Goal: Task Accomplishment & Management: Use online tool/utility

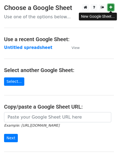
click at [110, 8] on icon at bounding box center [110, 7] width 3 height 4
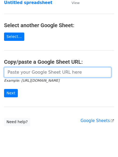
click at [23, 73] on input "url" at bounding box center [57, 72] width 107 height 10
paste input "https://docs.google.com/spreadsheets/d/1n8F88NUcBX_Btl1SfsJOfCGksuqlpVmJz7w9OCs…"
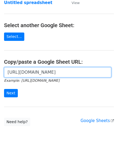
scroll to position [0, 115]
type input "https://docs.google.com/spreadsheets/d/1n8F88NUcBX_Btl1SfsJOfCGksuqlpVmJz7w9OCs…"
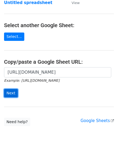
click at [9, 93] on input "Next" at bounding box center [11, 93] width 14 height 8
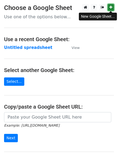
click at [110, 7] on icon at bounding box center [110, 7] width 3 height 4
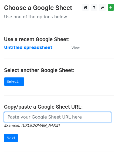
click at [45, 116] on input "url" at bounding box center [57, 117] width 107 height 10
paste input "https://docs.google.com/spreadsheets/d/1eSJUzY1EWylADFyw4bqzoq0_04aRyqX-RlM8Kj3…"
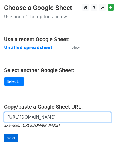
type input "https://docs.google.com/spreadsheets/d/1eSJUzY1EWylADFyw4bqzoq0_04aRyqX-RlM8Kj3…"
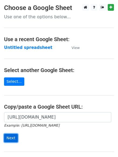
click at [10, 138] on input "Next" at bounding box center [11, 138] width 14 height 8
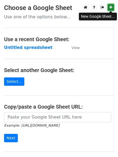
click at [111, 8] on icon at bounding box center [110, 7] width 3 height 4
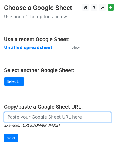
click at [31, 118] on input "url" at bounding box center [57, 117] width 107 height 10
paste input "https://docs.google.com/spreadsheets/d/1-8vp2iZbyxtxKDMSzUrS17T_DIbnFFjq-m43aR_…"
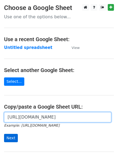
type input "https://docs.google.com/spreadsheets/d/1-8vp2iZbyxtxKDMSzUrS17T_DIbnFFjq-m43aR_…"
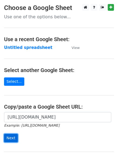
scroll to position [0, 0]
click at [12, 137] on input "Next" at bounding box center [11, 138] width 14 height 8
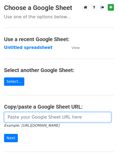
click at [20, 118] on input "url" at bounding box center [57, 117] width 107 height 10
paste input "[EMAIL_ADDRESS][DOMAIN_NAME] [EMAIL_ADDRESS][DOMAIN_NAME] [EMAIL_ADDRESS][DOMAI…"
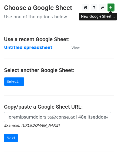
click at [109, 6] on link at bounding box center [111, 7] width 6 height 7
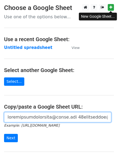
click at [25, 118] on input "url" at bounding box center [57, 117] width 107 height 10
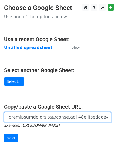
click at [25, 118] on input "url" at bounding box center [57, 117] width 107 height 10
paste input "1m0Bz6E0UqDM5E7rFF_GK3l1UILr5qsVaZmLGEC6IuPA"
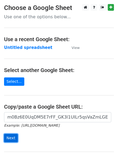
click at [12, 137] on input "Next" at bounding box center [11, 138] width 14 height 8
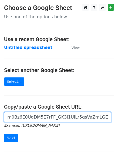
click at [28, 118] on input "1m0Bz6E0UqDM5E7rFF_GK3l1UILr5qsVaZmLGEC6IuPA" at bounding box center [57, 117] width 107 height 10
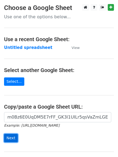
scroll to position [0, 0]
click at [9, 138] on input "Next" at bounding box center [11, 138] width 14 height 8
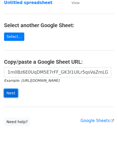
click at [7, 94] on input "Next" at bounding box center [11, 93] width 14 height 8
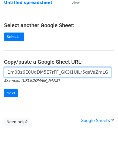
click at [32, 73] on input "1m0Bz6E0UqDM5E7rFF_GK3l1UILr5qsVaZmLGEC6IuPA" at bounding box center [57, 72] width 107 height 10
paste input "[URL][DOMAIN_NAME]"
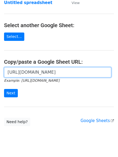
scroll to position [0, 118]
type input "[URL][DOMAIN_NAME]"
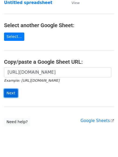
scroll to position [0, 0]
click at [10, 93] on input "Next" at bounding box center [11, 93] width 14 height 8
